Goal: Task Accomplishment & Management: Manage account settings

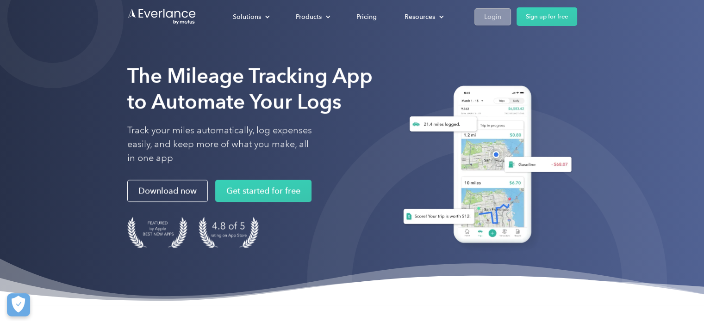
click at [496, 22] on div "Login" at bounding box center [492, 17] width 17 height 12
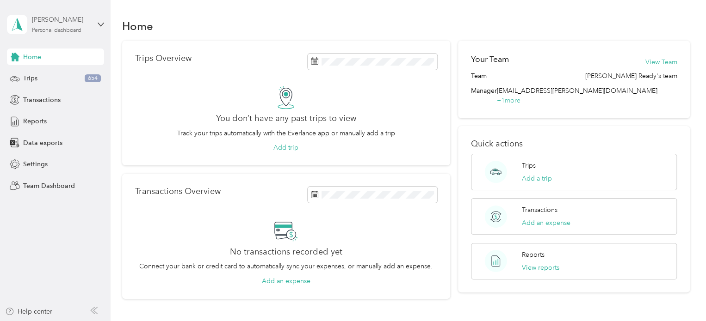
click at [65, 16] on div "[PERSON_NAME]" at bounding box center [61, 20] width 58 height 10
click at [70, 83] on div "Team dashboard Personal dashboard Log out" at bounding box center [130, 97] width 234 height 58
click at [93, 20] on div "[PERSON_NAME] Personal dashboard" at bounding box center [55, 24] width 97 height 32
click at [52, 72] on div "Team dashboard" at bounding box center [39, 76] width 49 height 10
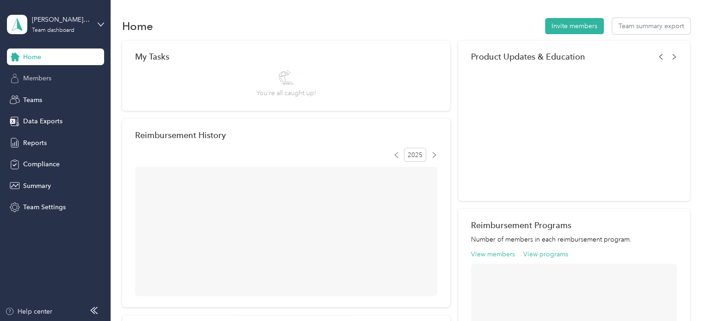
click at [43, 76] on span "Members" at bounding box center [37, 79] width 28 height 10
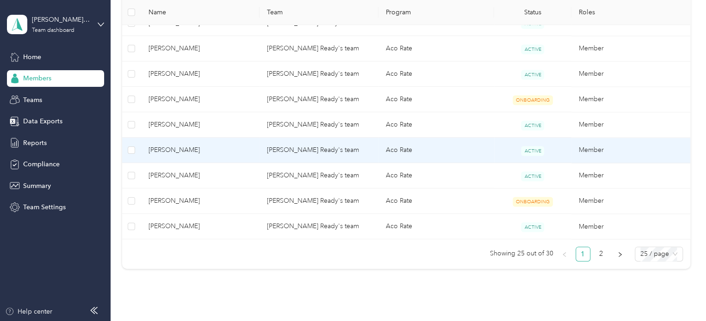
scroll to position [669, 0]
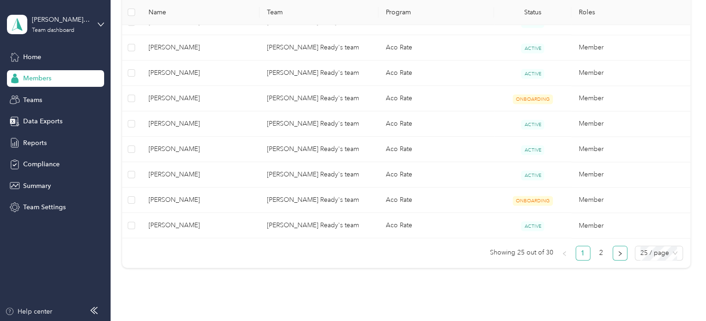
click at [619, 251] on icon "right" at bounding box center [620, 254] width 6 height 6
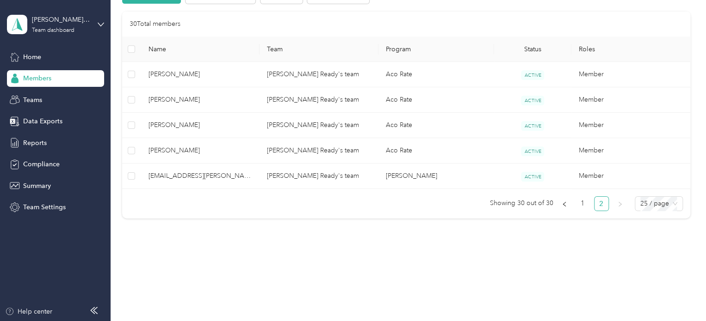
click at [582, 248] on div "Members All Members 35 Onboarding 4 NEW Securely sync your HR system with Everl…" at bounding box center [406, 33] width 591 height 487
click at [581, 205] on link "1" at bounding box center [583, 204] width 14 height 14
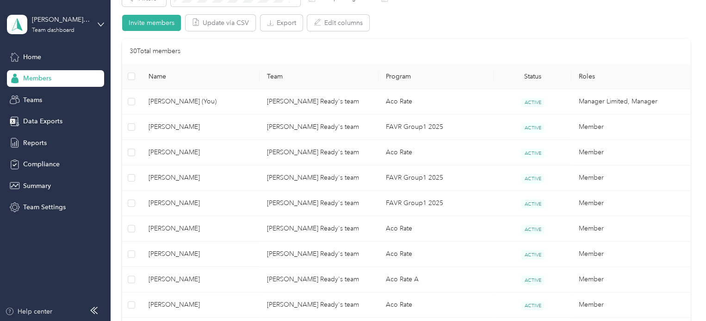
scroll to position [187, 0]
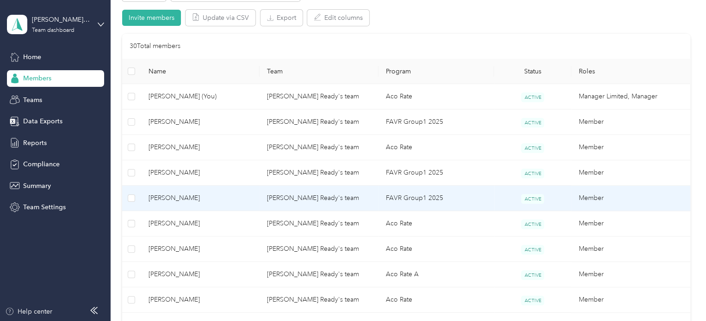
click at [191, 192] on td "[PERSON_NAME]" at bounding box center [200, 198] width 119 height 25
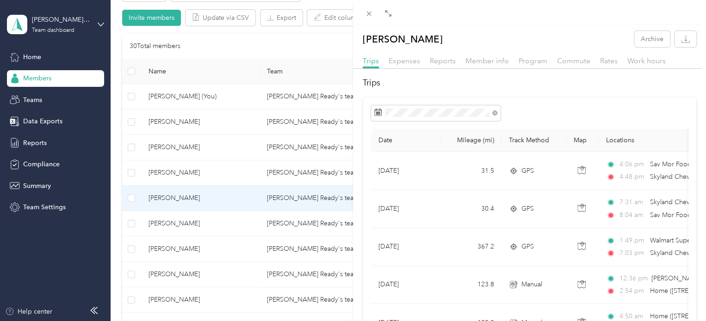
click at [428, 85] on h2 "Trips" at bounding box center [530, 83] width 334 height 12
click at [315, 38] on div "Nicholas Brockman Archive Trips Expenses Reports Member info Program Commute Ra…" at bounding box center [353, 160] width 706 height 321
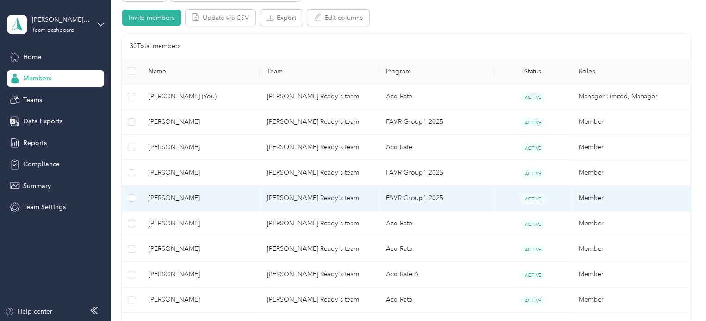
click at [219, 199] on span "[PERSON_NAME]" at bounding box center [200, 198] width 104 height 10
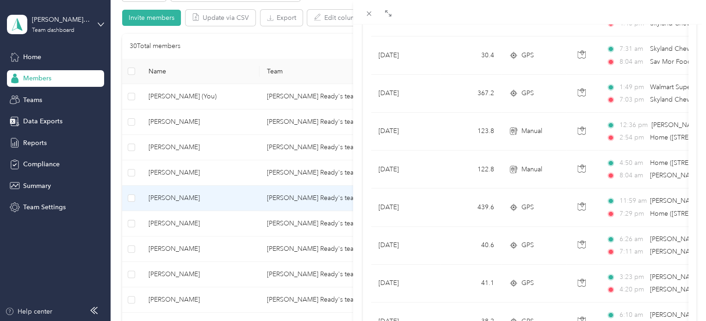
scroll to position [151, 0]
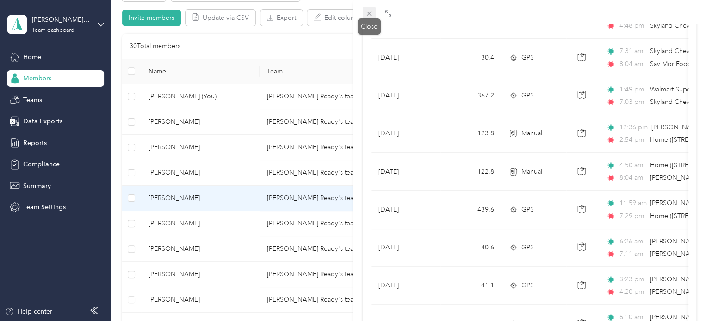
click at [370, 16] on icon at bounding box center [369, 14] width 8 height 8
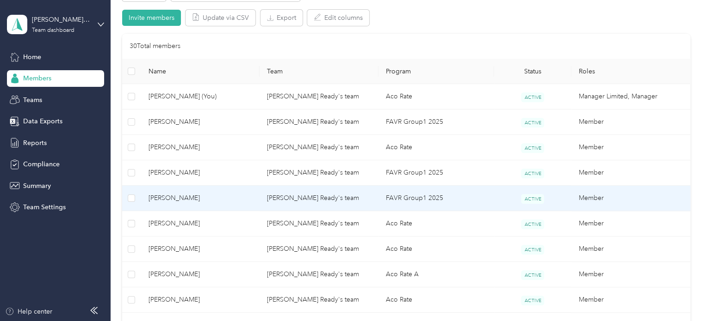
scroll to position [144, 0]
click at [205, 195] on span "[PERSON_NAME]" at bounding box center [200, 198] width 104 height 10
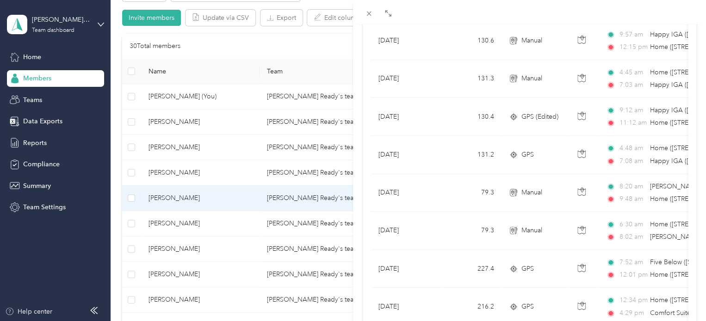
scroll to position [858, 0]
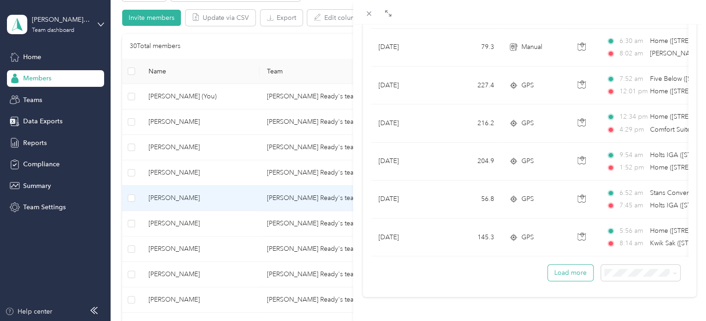
click at [558, 265] on button "Load more" at bounding box center [570, 273] width 45 height 16
click at [556, 267] on button "Load more" at bounding box center [570, 273] width 45 height 16
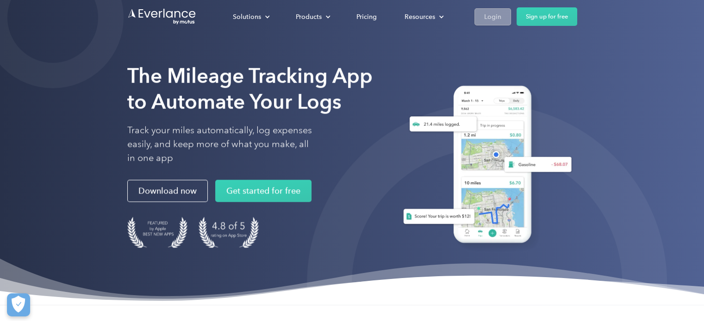
click at [496, 14] on div "Login" at bounding box center [492, 17] width 17 height 12
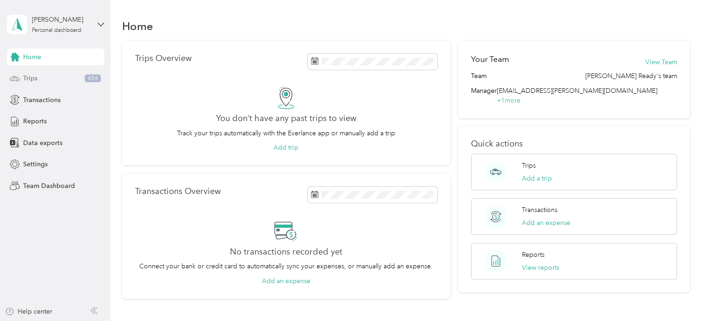
click at [56, 79] on div "Trips 654" at bounding box center [55, 78] width 97 height 17
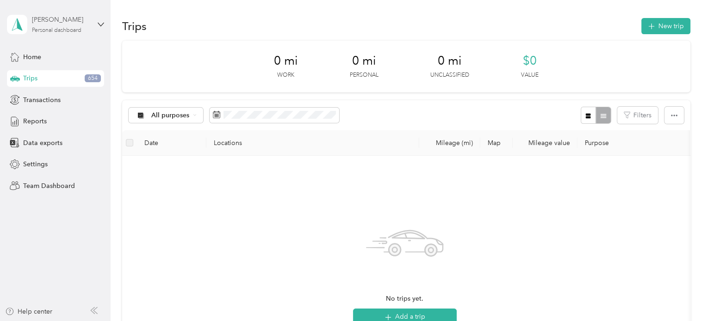
click at [62, 21] on div "[PERSON_NAME]" at bounding box center [61, 20] width 58 height 10
click at [65, 69] on div "Team dashboard" at bounding box center [130, 74] width 234 height 16
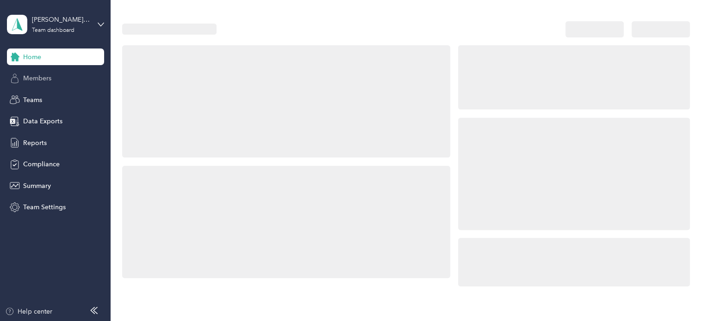
click at [43, 83] on span "Members" at bounding box center [37, 79] width 28 height 10
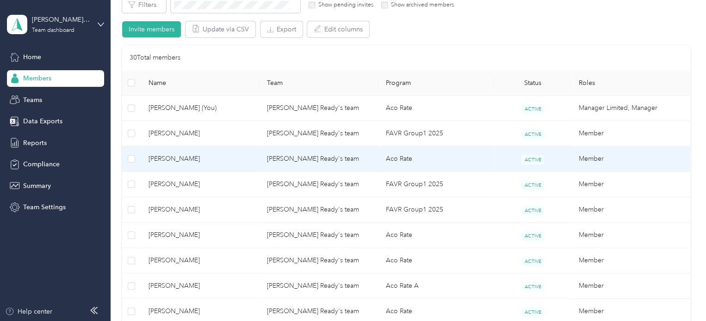
scroll to position [181, 0]
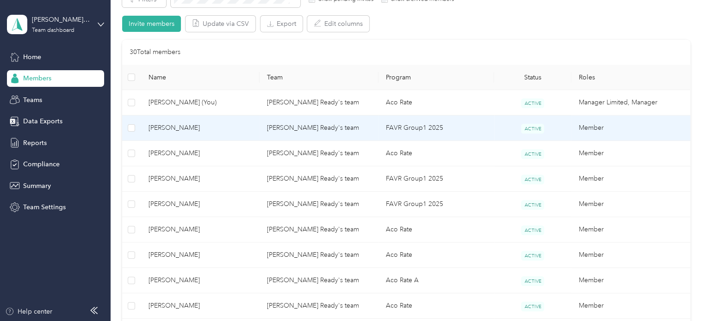
click at [235, 124] on span "[PERSON_NAME]" at bounding box center [200, 128] width 104 height 10
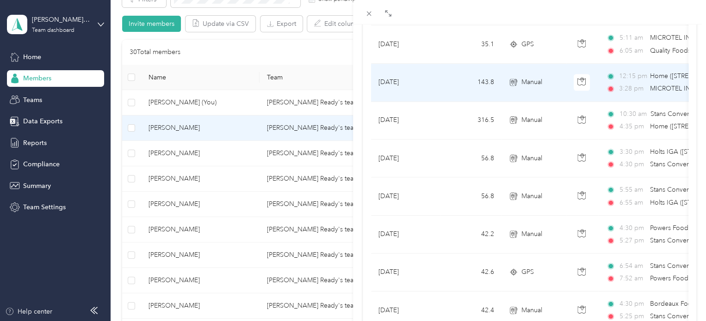
scroll to position [858, 0]
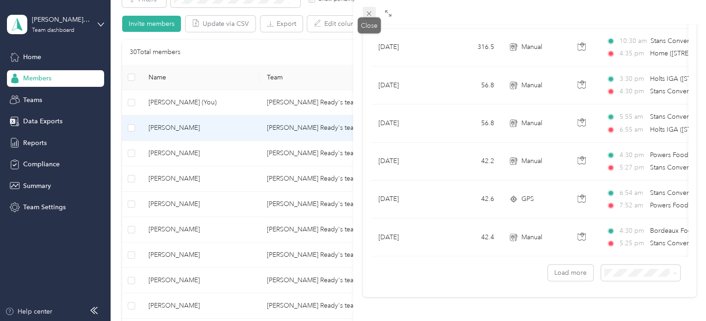
click at [365, 13] on icon at bounding box center [369, 14] width 8 height 8
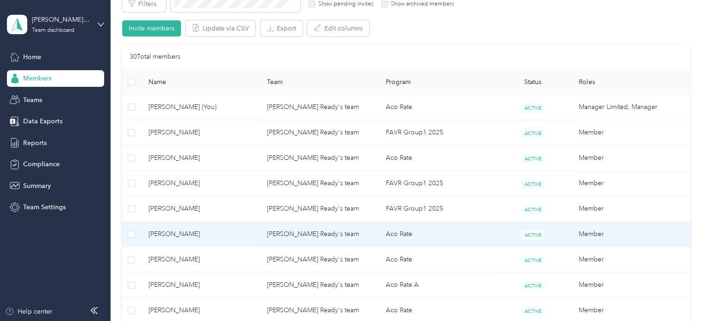
scroll to position [174, 0]
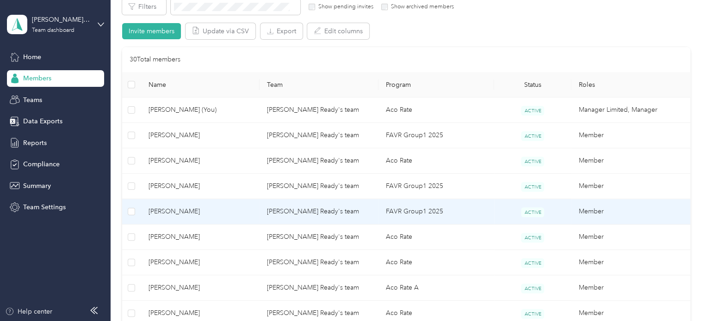
click at [220, 216] on span "[PERSON_NAME]" at bounding box center [200, 212] width 104 height 10
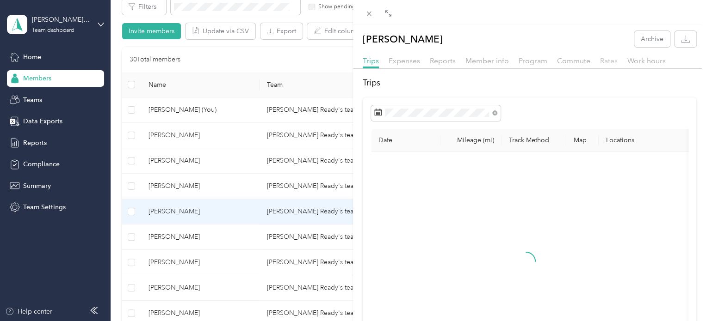
click at [609, 59] on span "Rates" at bounding box center [609, 60] width 18 height 9
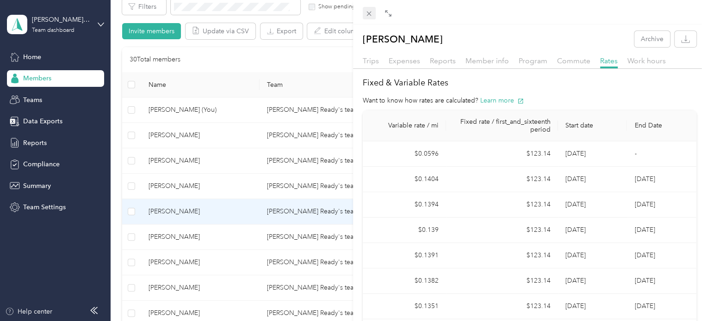
click at [371, 19] on div "Close" at bounding box center [369, 27] width 23 height 16
click at [369, 15] on icon at bounding box center [369, 14] width 8 height 8
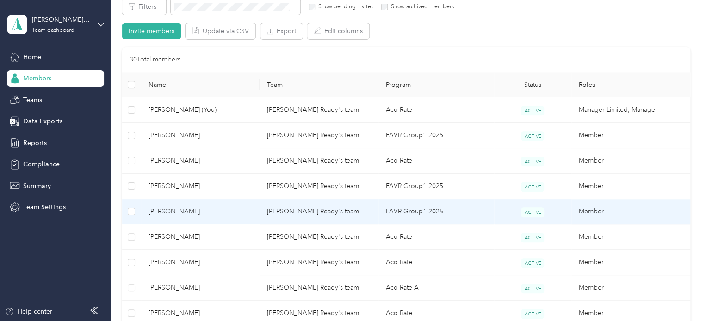
click at [182, 209] on span "[PERSON_NAME]" at bounding box center [200, 212] width 104 height 10
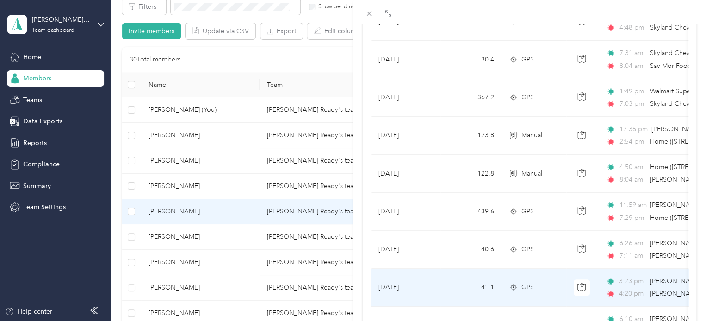
scroll to position [136, 0]
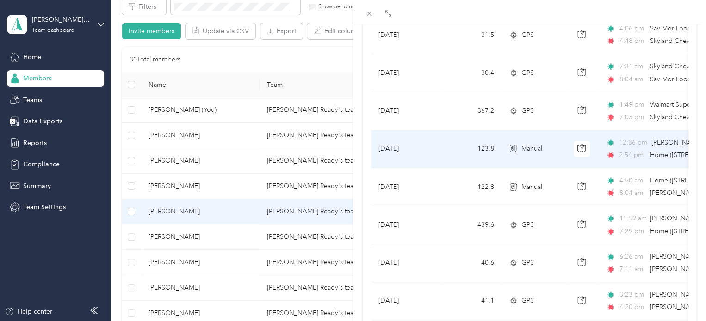
click at [417, 150] on td "[DATE]" at bounding box center [405, 149] width 69 height 38
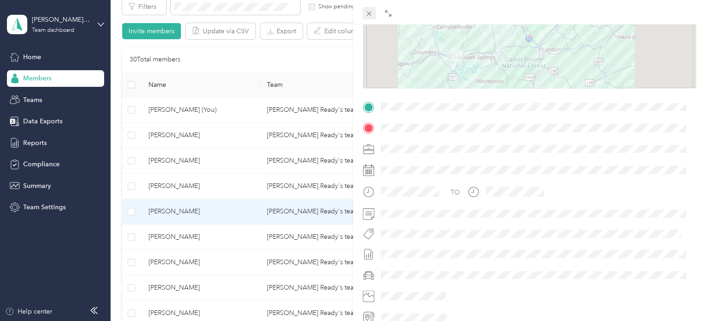
click at [371, 14] on icon at bounding box center [369, 14] width 8 height 8
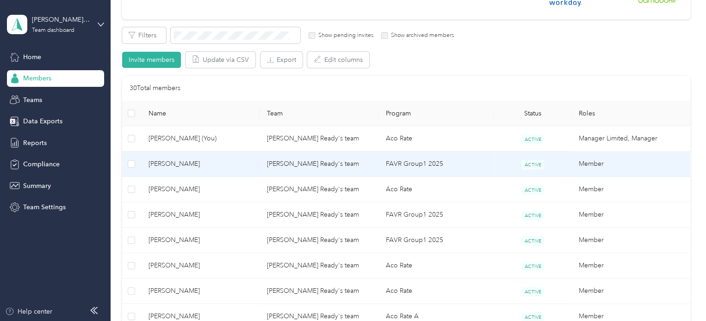
scroll to position [108, 0]
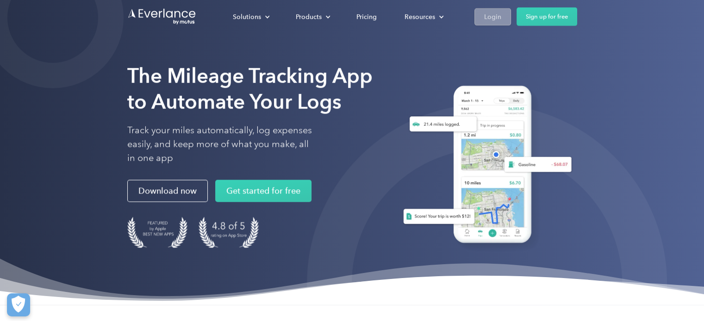
click at [500, 17] on link "Login" at bounding box center [492, 16] width 37 height 17
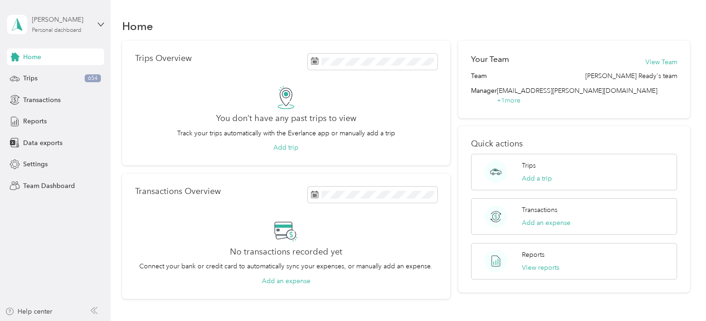
click at [72, 15] on div "[PERSON_NAME]" at bounding box center [61, 20] width 58 height 10
click at [56, 78] on div "Team dashboard" at bounding box center [130, 76] width 234 height 16
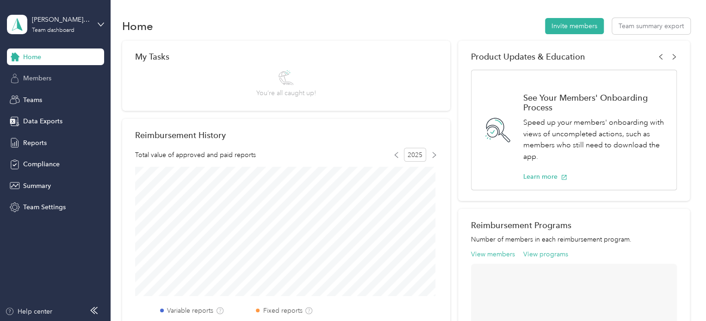
click at [41, 81] on span "Members" at bounding box center [37, 79] width 28 height 10
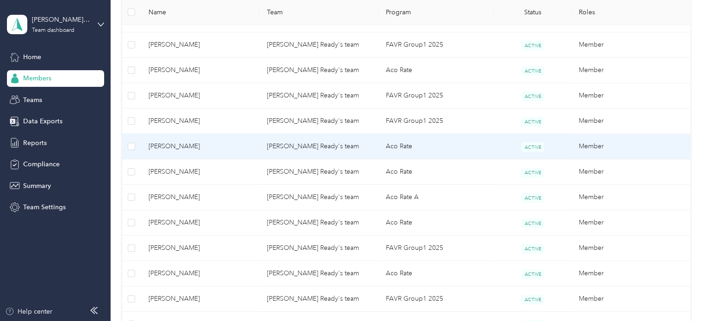
scroll to position [266, 0]
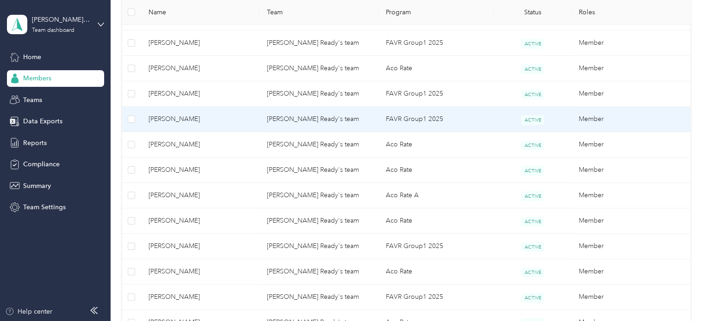
click at [233, 124] on td "Nicholas Brockman" at bounding box center [200, 119] width 119 height 25
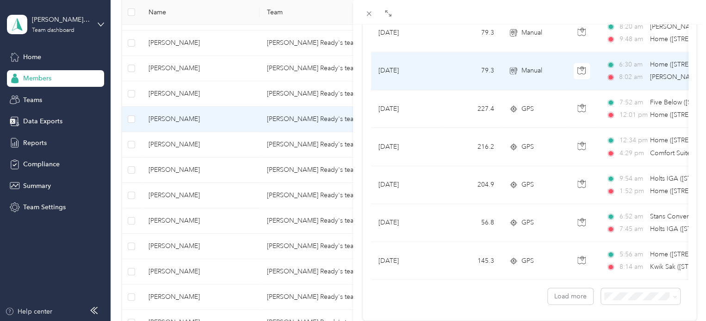
scroll to position [858, 0]
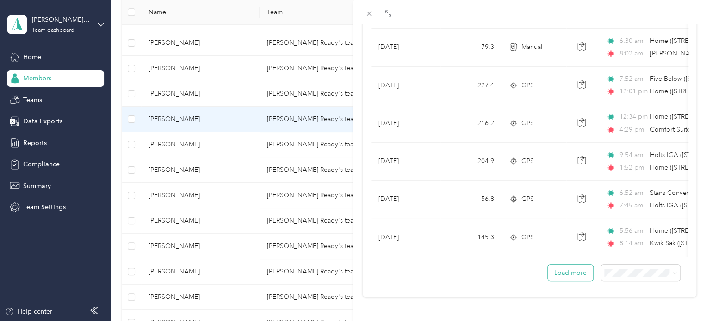
click at [567, 266] on button "Load more" at bounding box center [570, 273] width 45 height 16
click at [557, 265] on button "Load more" at bounding box center [570, 273] width 45 height 16
click at [554, 266] on button "Load more" at bounding box center [570, 273] width 45 height 16
click at [563, 265] on button "Load more" at bounding box center [570, 273] width 45 height 16
click at [565, 267] on button "Load more" at bounding box center [570, 273] width 45 height 16
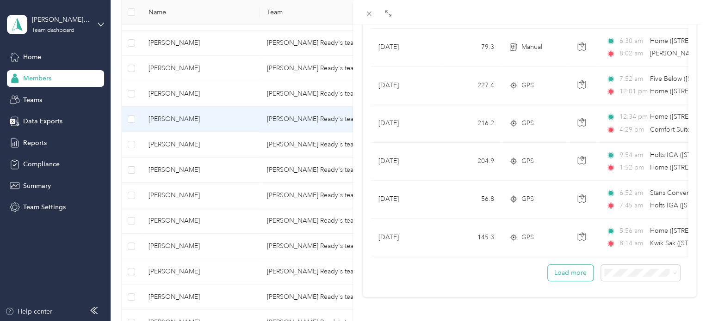
click at [555, 266] on button "Load more" at bounding box center [570, 273] width 45 height 16
click at [570, 268] on button "Load more" at bounding box center [570, 273] width 45 height 16
click at [552, 265] on button "Load more" at bounding box center [570, 273] width 45 height 16
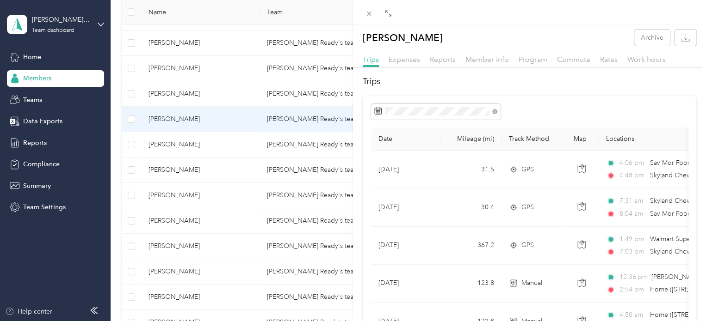
scroll to position [0, 0]
click at [442, 66] on div "Reports" at bounding box center [443, 62] width 26 height 12
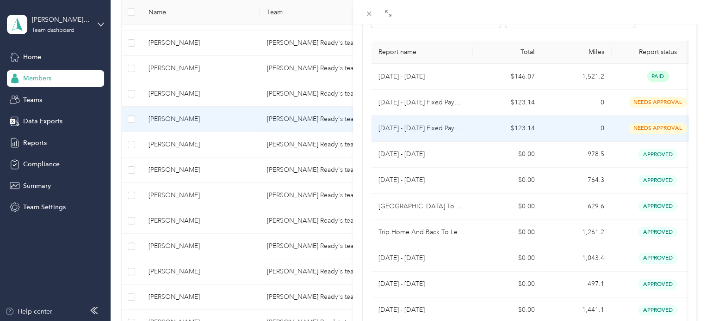
scroll to position [105, 0]
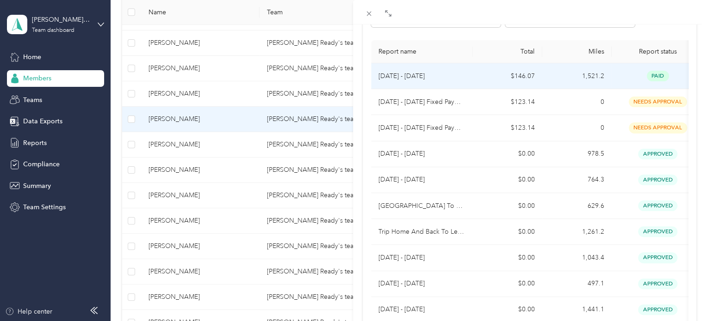
click at [450, 76] on p "Apr 1 - 15, 2025" at bounding box center [421, 76] width 87 height 10
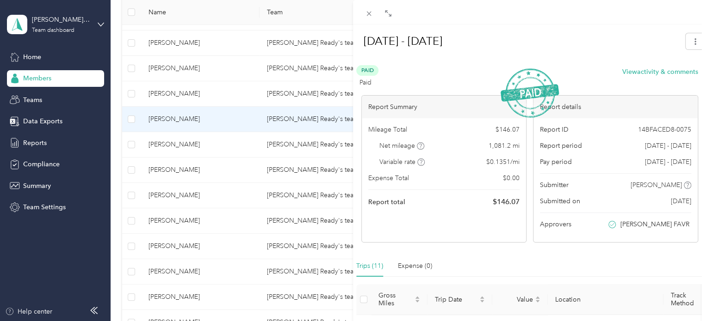
scroll to position [0, 0]
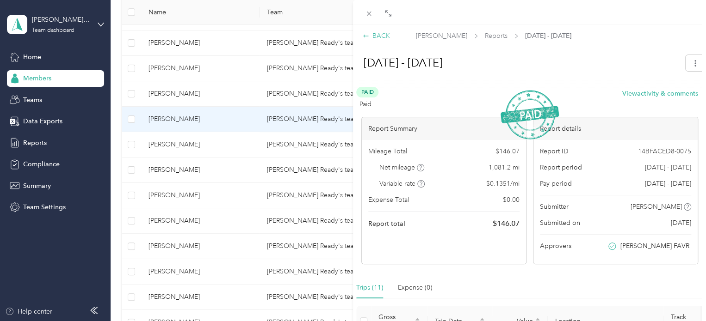
click at [376, 35] on div "BACK" at bounding box center [376, 36] width 27 height 10
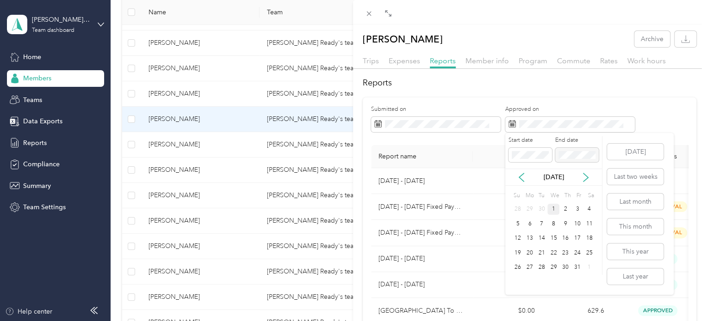
click at [556, 207] on div "1" at bounding box center [553, 210] width 12 height 12
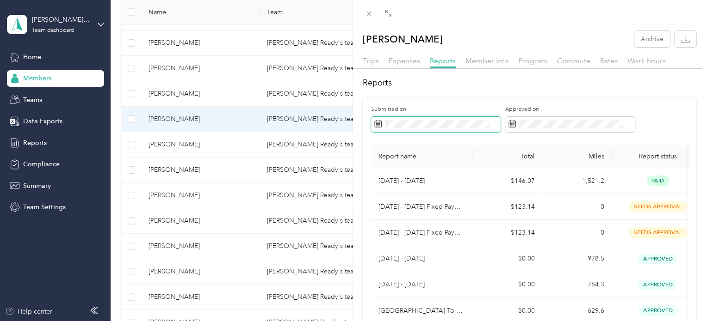
click at [487, 118] on span at bounding box center [436, 125] width 130 height 16
click at [488, 129] on span at bounding box center [436, 125] width 130 height 16
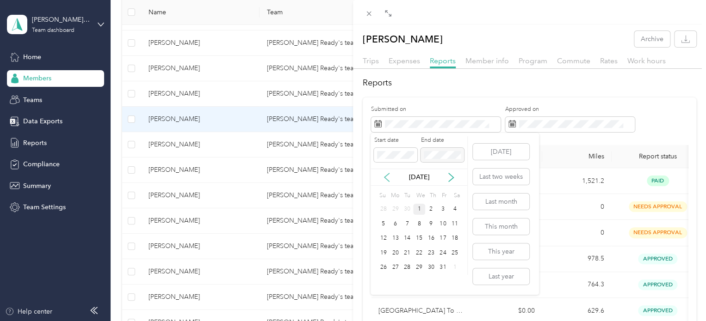
click at [383, 178] on icon at bounding box center [386, 177] width 9 height 9
click at [445, 212] on div "1" at bounding box center [443, 210] width 12 height 12
click at [451, 174] on icon at bounding box center [451, 177] width 5 height 8
click at [390, 175] on icon at bounding box center [386, 177] width 9 height 9
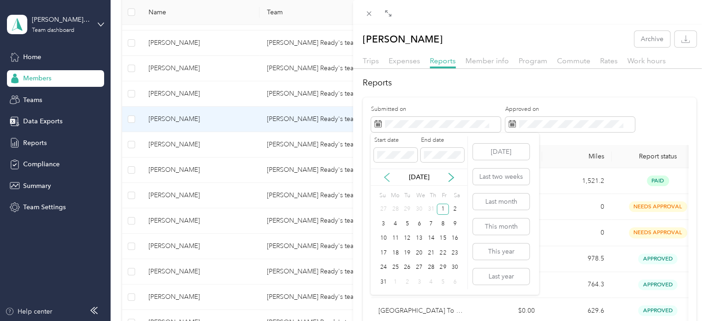
click at [390, 175] on icon at bounding box center [386, 177] width 9 height 9
click at [442, 266] on div "1" at bounding box center [443, 268] width 12 height 12
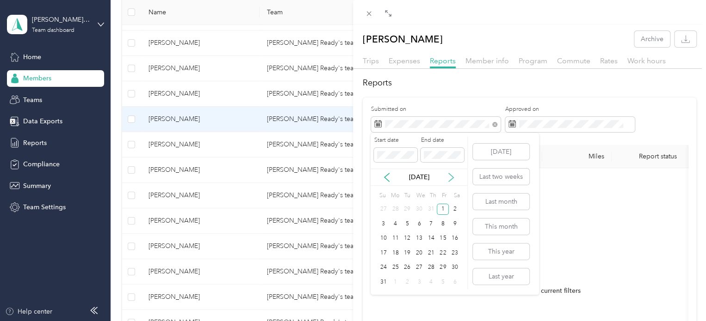
click at [453, 181] on icon at bounding box center [450, 177] width 9 height 9
click at [420, 205] on div "1" at bounding box center [419, 210] width 12 height 12
click at [505, 154] on button "Today" at bounding box center [501, 152] width 56 height 16
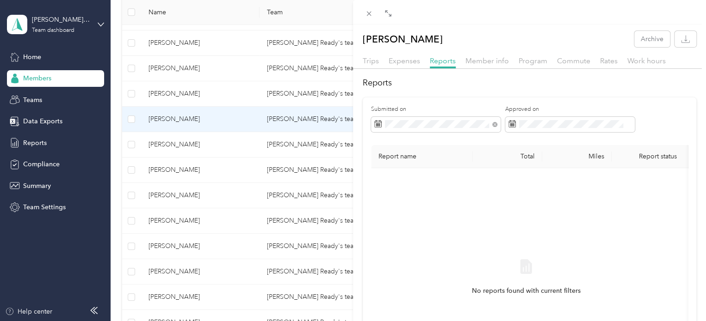
click at [490, 93] on div "Reports Submitted on Approved on Report name Total Miles Report status Submitte…" at bounding box center [529, 248] width 353 height 343
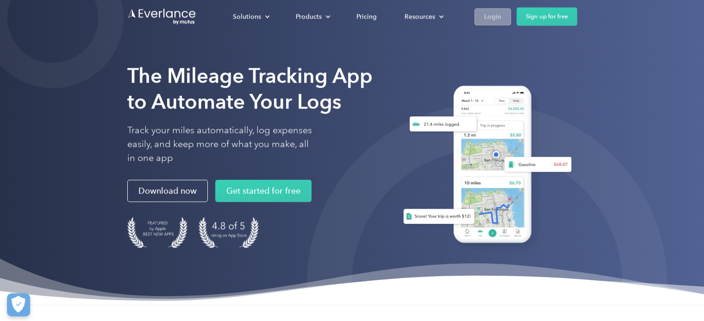
click at [505, 20] on link "Login" at bounding box center [492, 16] width 37 height 17
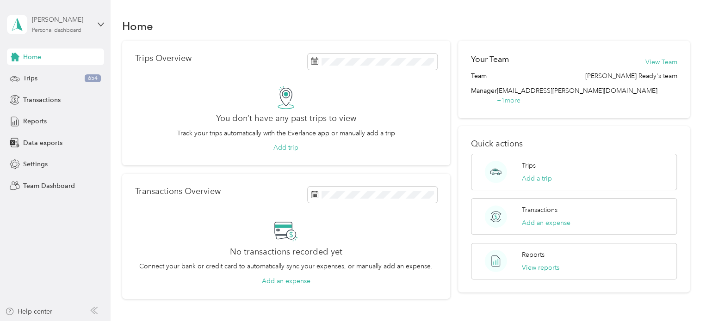
click at [61, 29] on div "Personal dashboard" at bounding box center [56, 31] width 49 height 6
click at [63, 77] on div "Team dashboard" at bounding box center [130, 76] width 234 height 16
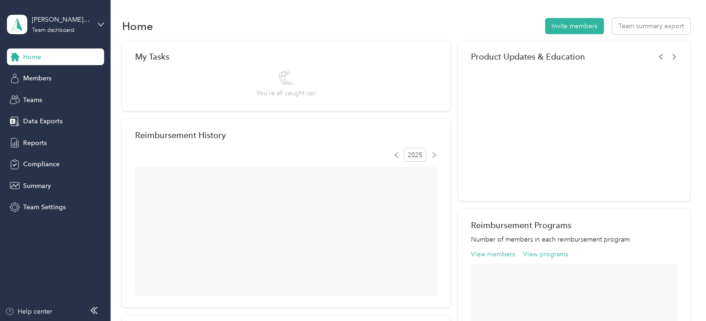
click at [63, 77] on div "Members" at bounding box center [55, 78] width 97 height 17
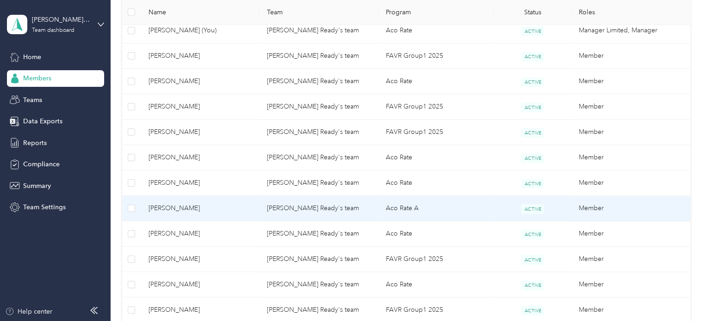
scroll to position [253, 0]
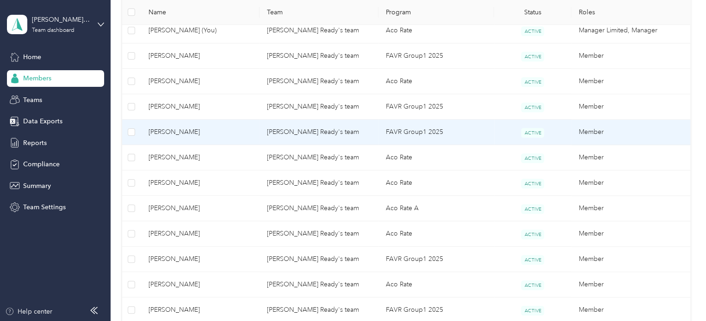
click at [222, 130] on span "[PERSON_NAME]" at bounding box center [200, 132] width 104 height 10
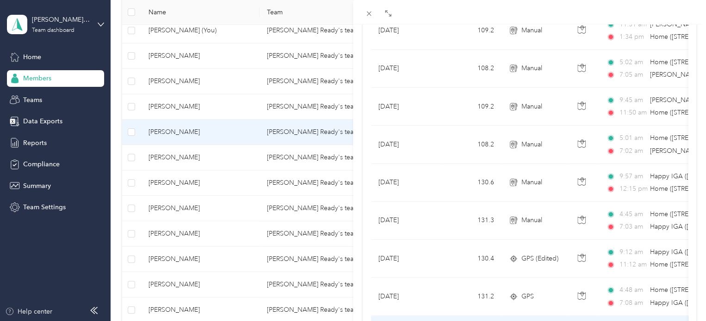
scroll to position [520, 0]
click at [370, 11] on icon at bounding box center [369, 14] width 8 height 8
